Goal: Task Accomplishment & Management: Use online tool/utility

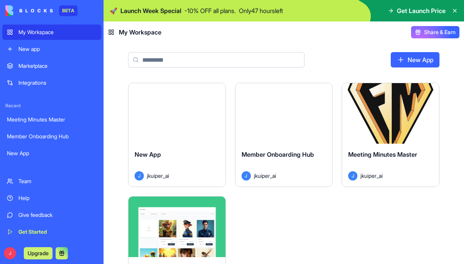
click at [295, 153] on span "Member Onboarding Hub" at bounding box center [278, 155] width 73 height 8
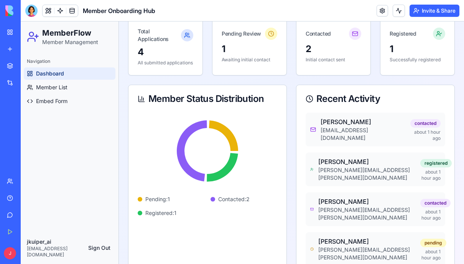
scroll to position [71, 0]
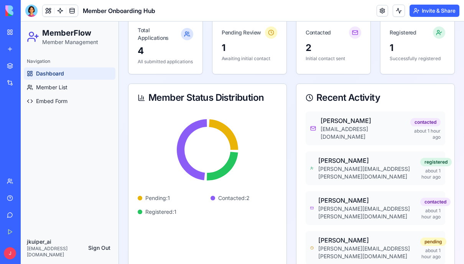
click at [383, 137] on p "[EMAIL_ADDRESS][DOMAIN_NAME]" at bounding box center [364, 132] width 87 height 15
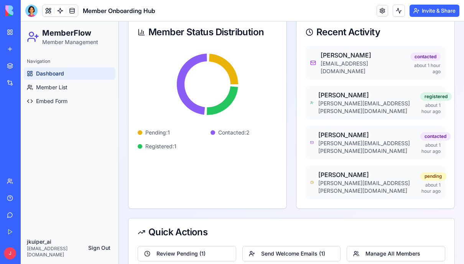
scroll to position [136, 0]
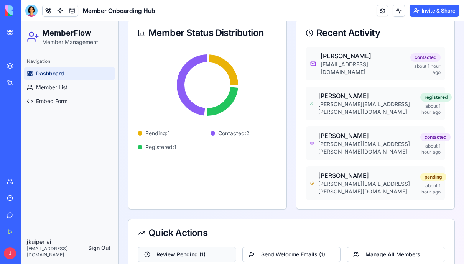
click at [220, 247] on button "Review Pending ( 1 )" at bounding box center [187, 254] width 99 height 15
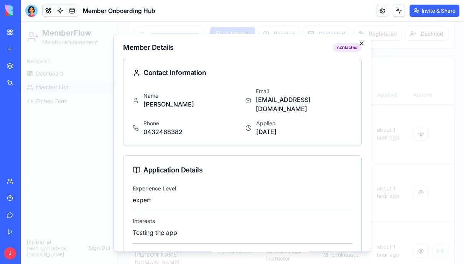
click at [361, 41] on icon "button" at bounding box center [362, 43] width 6 height 6
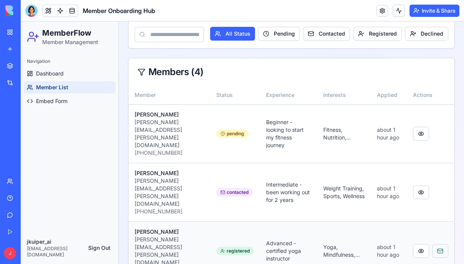
click at [439, 244] on button at bounding box center [440, 251] width 16 height 14
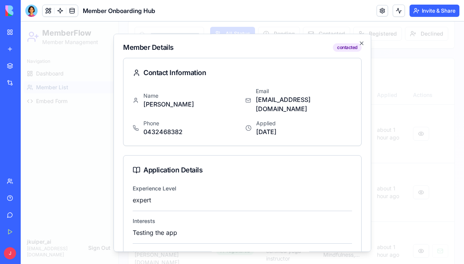
click at [364, 40] on icon "button" at bounding box center [362, 43] width 6 height 6
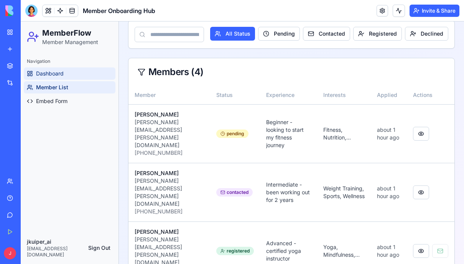
click at [76, 73] on link "Dashboard" at bounding box center [70, 74] width 92 height 12
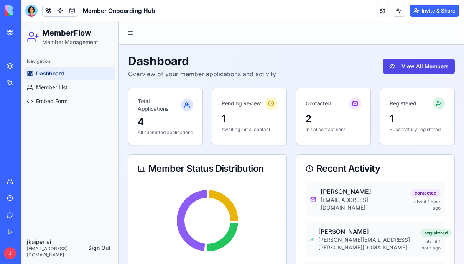
click at [13, 33] on link "My Workspace" at bounding box center [17, 32] width 31 height 15
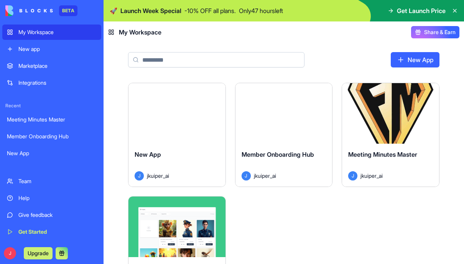
click at [215, 146] on div "New App J jkuiper_ai" at bounding box center [177, 165] width 97 height 43
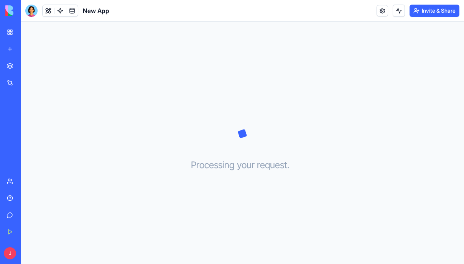
click at [13, 32] on link "My Workspace" at bounding box center [17, 32] width 31 height 15
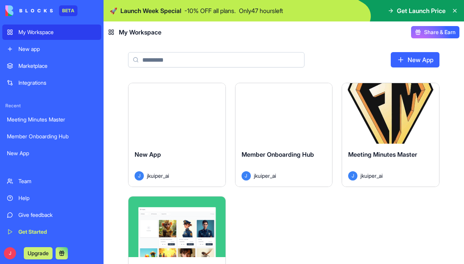
click at [431, 200] on div "Launch New App J jkuiper_ai Launch Member Onboarding Hub J jkuiper_ai Launch Me…" at bounding box center [284, 249] width 312 height 333
click at [418, 12] on span "Get Launch Price" at bounding box center [421, 10] width 49 height 9
click at [262, 12] on p "Only 47 hours left" at bounding box center [261, 10] width 44 height 9
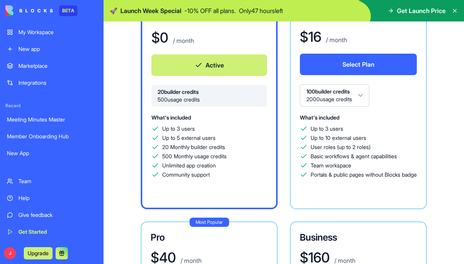
scroll to position [71, 0]
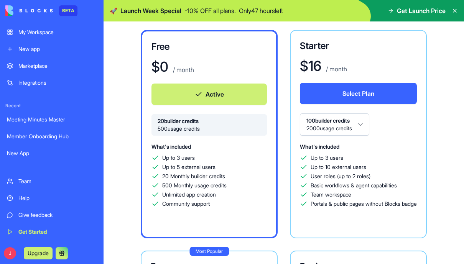
click at [366, 125] on button "100 builder credits 2000 usage credits" at bounding box center [334, 125] width 69 height 22
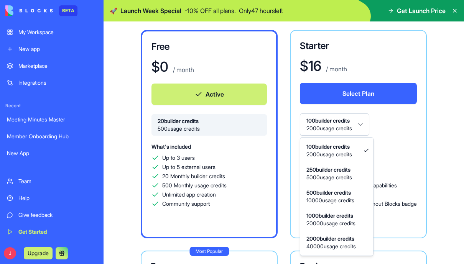
click at [436, 134] on html "BETA My Workspace New app Marketplace Integrations Recent Meeting Minutes Maste…" at bounding box center [232, 132] width 464 height 264
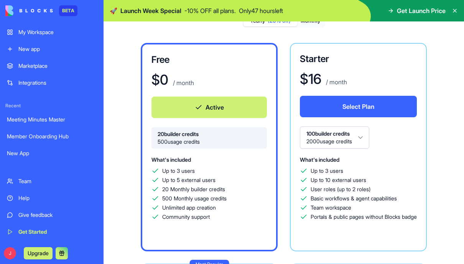
scroll to position [12, 0]
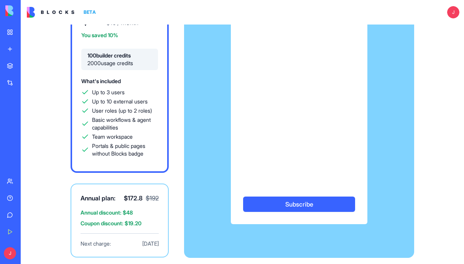
click at [12, 29] on link "My Workspace" at bounding box center [17, 32] width 31 height 15
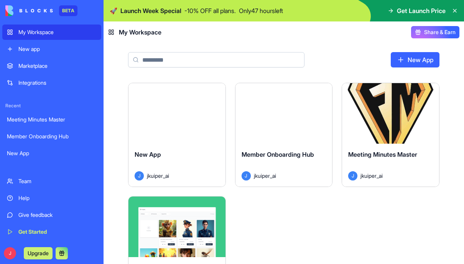
click at [53, 51] on div "New app" at bounding box center [57, 49] width 78 height 8
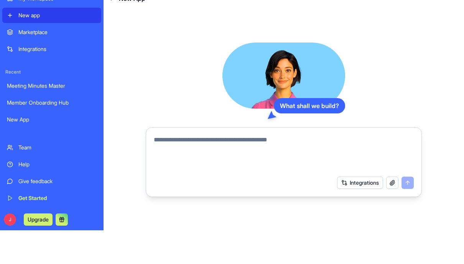
click at [272, 169] on textarea at bounding box center [284, 187] width 260 height 37
click at [414, 96] on div "What shall we build? Integrations" at bounding box center [284, 153] width 276 height 154
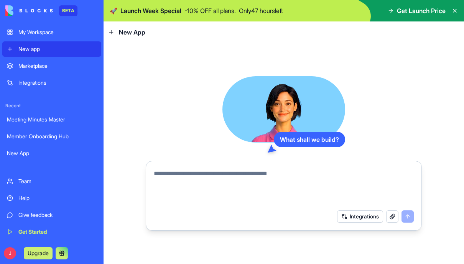
click at [56, 117] on div "Meeting Minutes Master" at bounding box center [52, 120] width 90 height 8
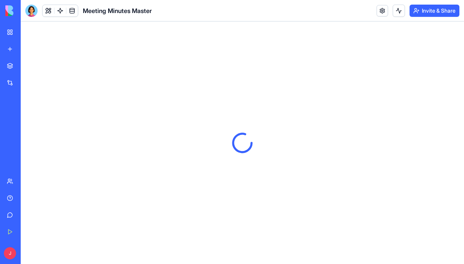
click at [73, 12] on link at bounding box center [72, 11] width 12 height 12
click at [63, 16] on link at bounding box center [60, 11] width 12 height 12
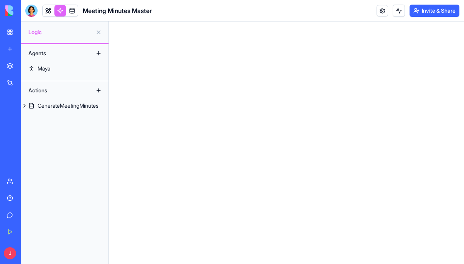
click at [72, 12] on link at bounding box center [72, 11] width 12 height 12
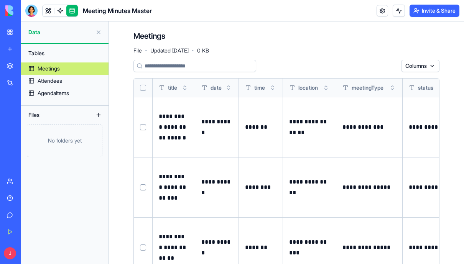
click at [48, 16] on link at bounding box center [49, 11] width 12 height 12
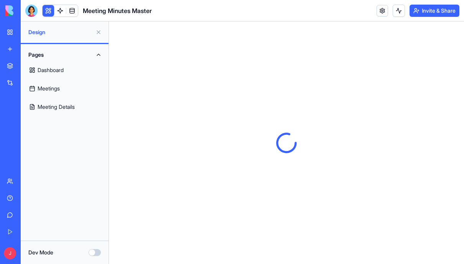
click at [71, 15] on link at bounding box center [72, 11] width 12 height 12
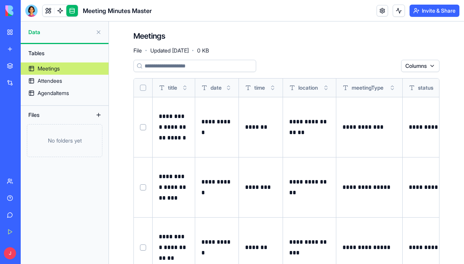
scroll to position [0, 0]
click at [44, 82] on div "Attendees" at bounding box center [50, 81] width 25 height 8
click at [45, 83] on div "Attendees" at bounding box center [50, 81] width 25 height 8
click at [44, 84] on div "Attendees" at bounding box center [50, 81] width 25 height 8
click at [46, 96] on div "AgendaItems" at bounding box center [53, 93] width 31 height 8
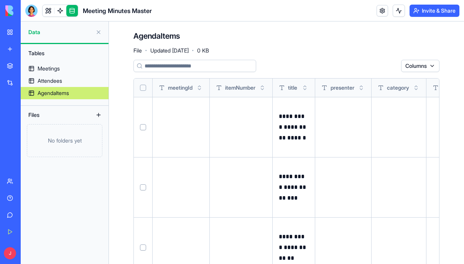
click at [53, 96] on div "AgendaItems" at bounding box center [53, 93] width 31 height 8
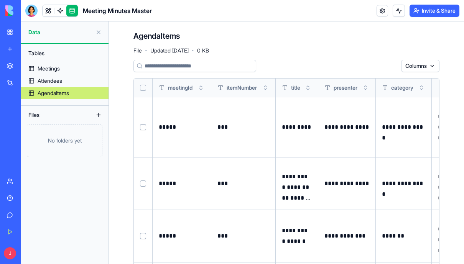
click at [43, 80] on div "Attendees" at bounding box center [50, 81] width 25 height 8
click at [45, 80] on div "Attendees" at bounding box center [50, 81] width 25 height 8
click at [48, 81] on div "Attendees" at bounding box center [50, 81] width 25 height 8
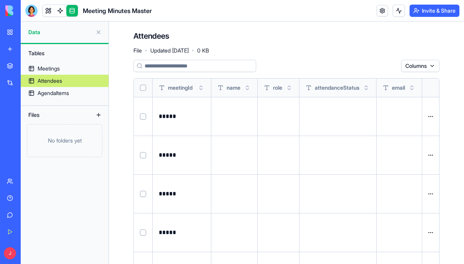
click at [59, 12] on link at bounding box center [60, 11] width 12 height 12
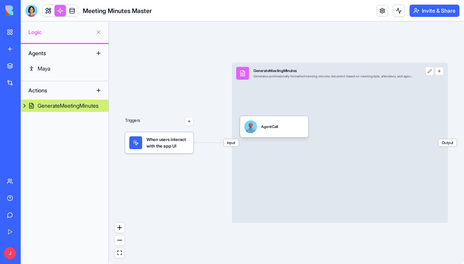
click at [407, 218] on div "Input GenerateMeetingMinutes Generates professionally formatted meeting minutes…" at bounding box center [340, 143] width 216 height 160
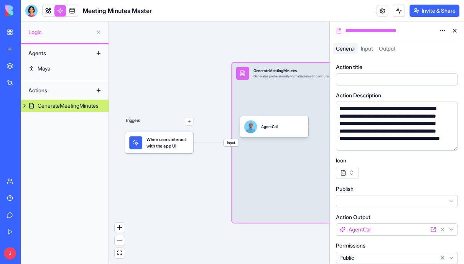
click at [460, 31] on button at bounding box center [455, 31] width 12 height 12
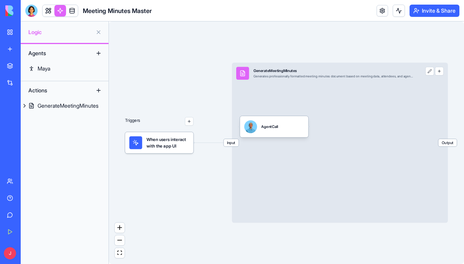
click at [430, 71] on button at bounding box center [430, 71] width 8 height 8
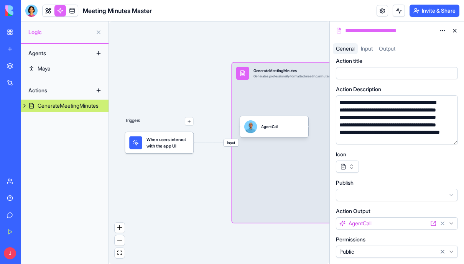
scroll to position [6, 0]
click at [436, 196] on button "button" at bounding box center [397, 195] width 122 height 12
click at [427, 168] on html "**********" at bounding box center [232, 132] width 464 height 264
click at [453, 253] on button "Public" at bounding box center [397, 252] width 122 height 12
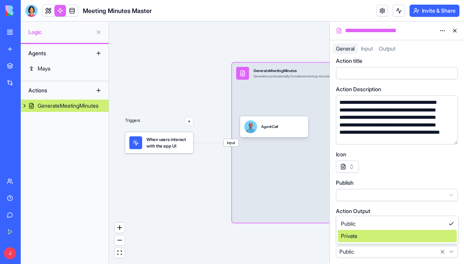
click at [423, 239] on div "Private" at bounding box center [397, 236] width 119 height 12
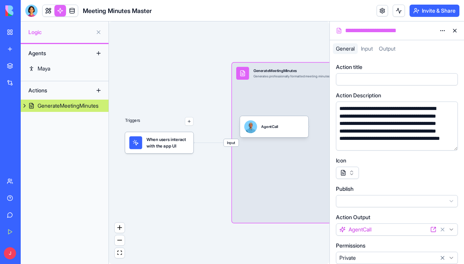
scroll to position [0, 0]
click at [393, 54] on div "Output" at bounding box center [387, 48] width 23 height 11
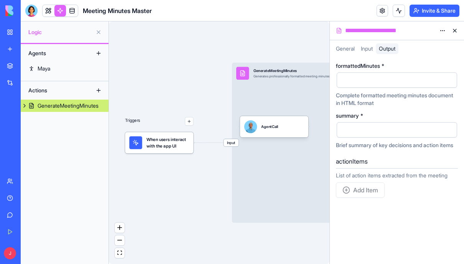
click at [460, 34] on button at bounding box center [455, 31] width 12 height 12
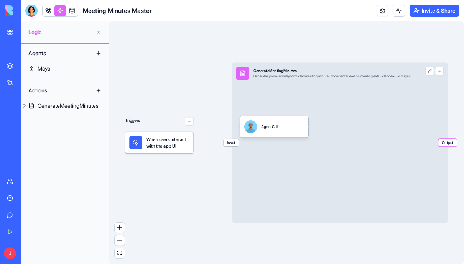
click at [73, 13] on link at bounding box center [72, 11] width 12 height 12
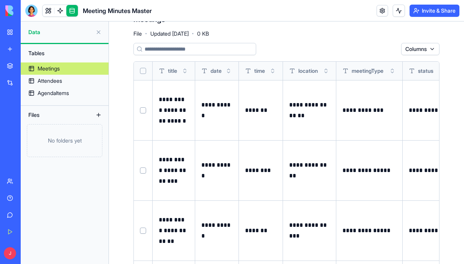
scroll to position [22, 0]
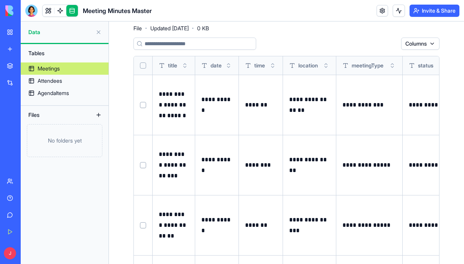
click at [175, 160] on p "**********" at bounding box center [174, 165] width 30 height 32
click at [141, 162] on button "Select row" at bounding box center [143, 165] width 6 height 6
click at [143, 163] on button "Select row" at bounding box center [143, 166] width 6 height 6
click at [141, 162] on button "Select row" at bounding box center [143, 165] width 6 height 6
click at [310, 36] on html "**********" at bounding box center [232, 132] width 464 height 264
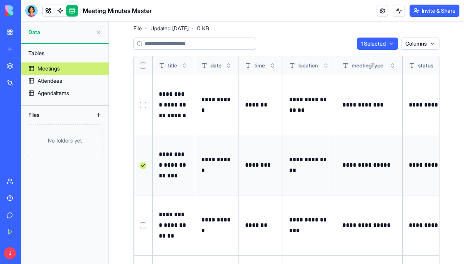
scroll to position [0, 0]
click at [141, 104] on button "Select row" at bounding box center [143, 105] width 6 height 6
click at [142, 223] on button "Select row" at bounding box center [143, 226] width 6 height 6
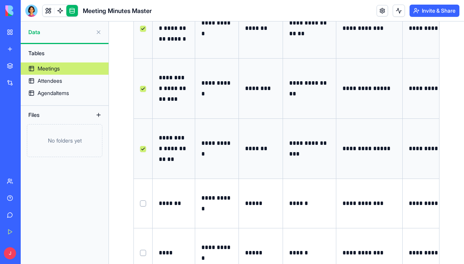
scroll to position [100, 0]
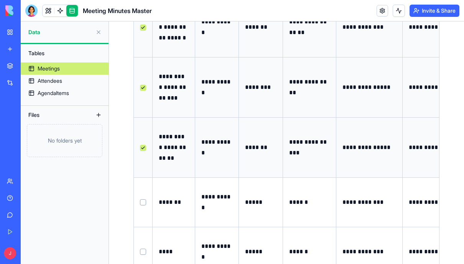
click at [144, 227] on td at bounding box center [143, 252] width 19 height 50
click at [140, 200] on button "Select row" at bounding box center [143, 203] width 6 height 6
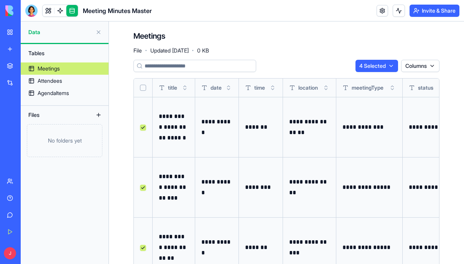
scroll to position [0, 0]
click at [381, 81] on div "Delete" at bounding box center [372, 82] width 45 height 12
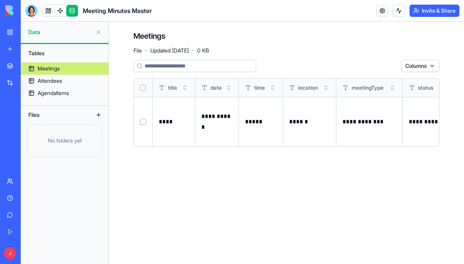
click at [397, 13] on button at bounding box center [399, 11] width 12 height 12
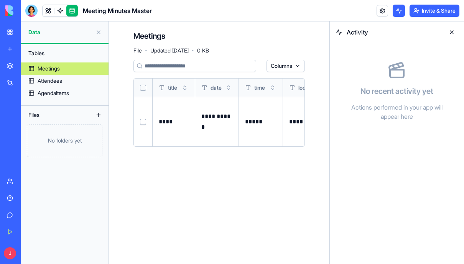
click at [399, 12] on button at bounding box center [399, 11] width 12 height 12
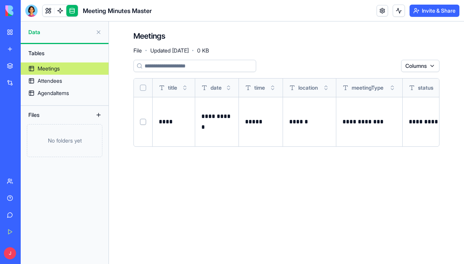
click at [398, 11] on button at bounding box center [399, 11] width 12 height 12
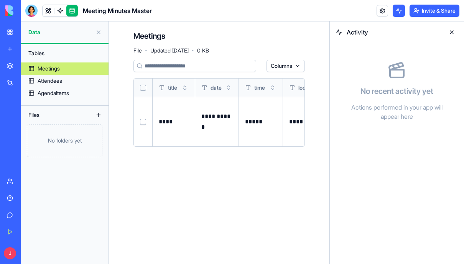
click at [378, 13] on link at bounding box center [383, 11] width 12 height 12
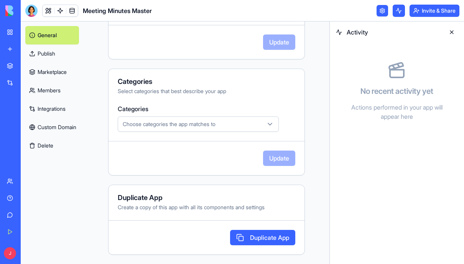
scroll to position [236, 0]
click at [275, 127] on div "Choose categories the app matches to" at bounding box center [198, 124] width 157 height 8
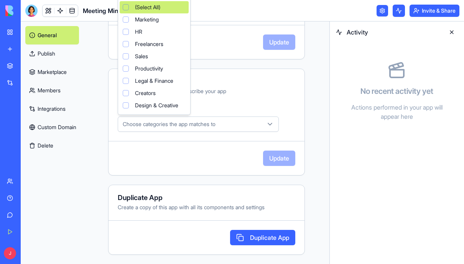
click at [309, 126] on html "**********" at bounding box center [232, 132] width 464 height 264
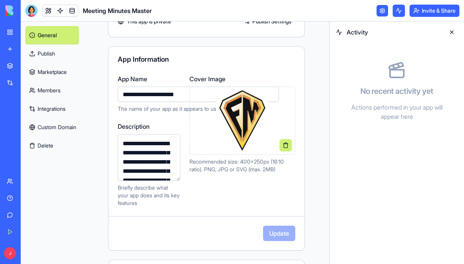
scroll to position [49, 0]
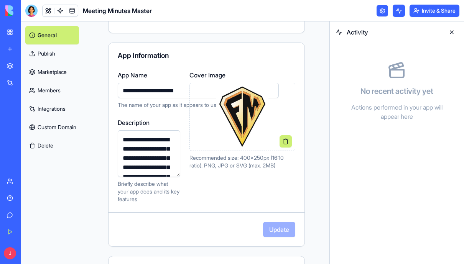
click at [184, 91] on input "**********" at bounding box center [198, 90] width 161 height 15
type input "**********"
click at [319, 131] on div "**********" at bounding box center [207, 212] width 246 height 479
click at [284, 236] on button "Update" at bounding box center [279, 229] width 32 height 15
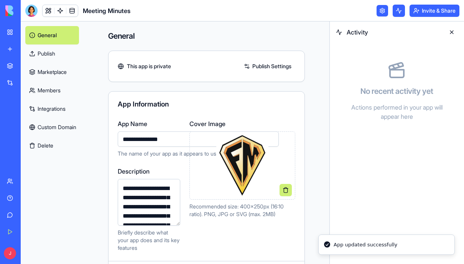
scroll to position [0, 0]
click at [264, 63] on link "Publish Settings" at bounding box center [267, 66] width 55 height 12
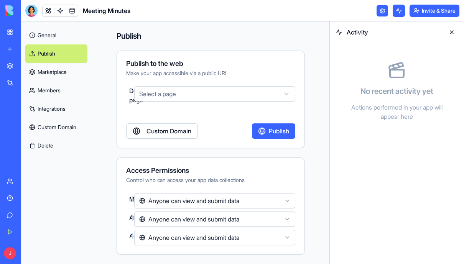
click at [66, 74] on link "Marketplace" at bounding box center [56, 72] width 62 height 18
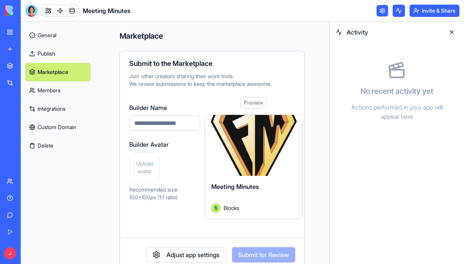
click at [58, 38] on link "General" at bounding box center [57, 35] width 65 height 18
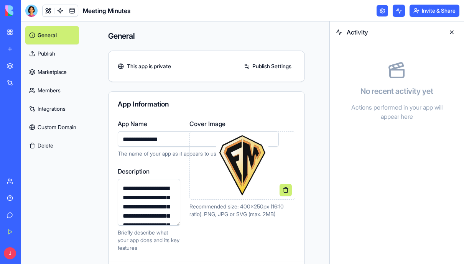
click at [8, 30] on link "My Workspace" at bounding box center [17, 32] width 31 height 15
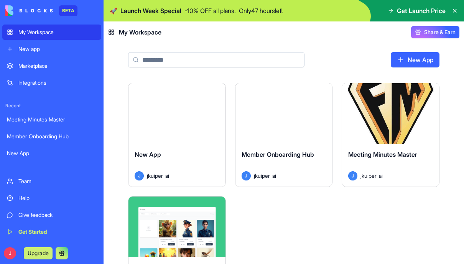
click at [399, 134] on div "Launch" at bounding box center [390, 113] width 97 height 61
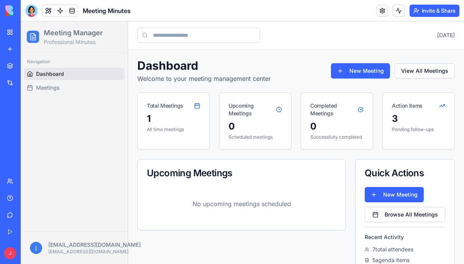
click at [8, 52] on link "New app" at bounding box center [17, 48] width 31 height 15
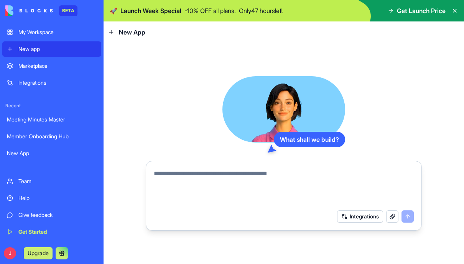
click at [284, 178] on textarea at bounding box center [284, 187] width 260 height 37
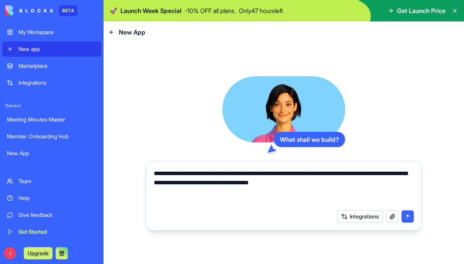
type textarea "**********"
click at [58, 28] on link "My Workspace" at bounding box center [51, 32] width 99 height 15
